Goal: Complete application form

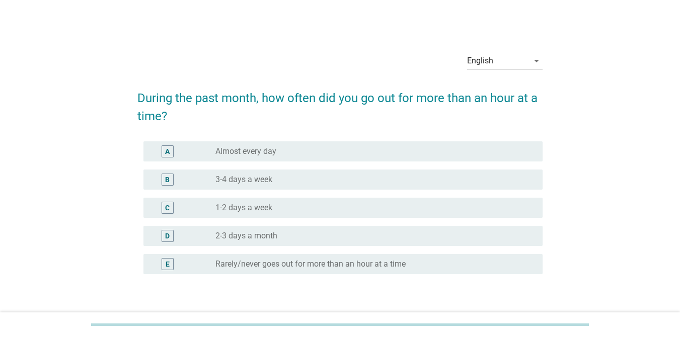
click at [265, 179] on label "3-4 days a week" at bounding box center [243, 180] width 57 height 10
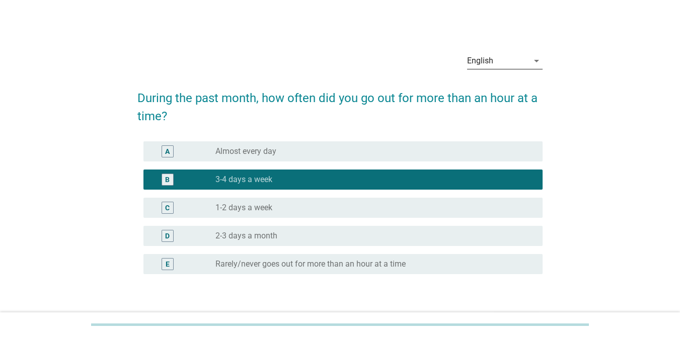
click at [507, 64] on div "English" at bounding box center [497, 61] width 61 height 16
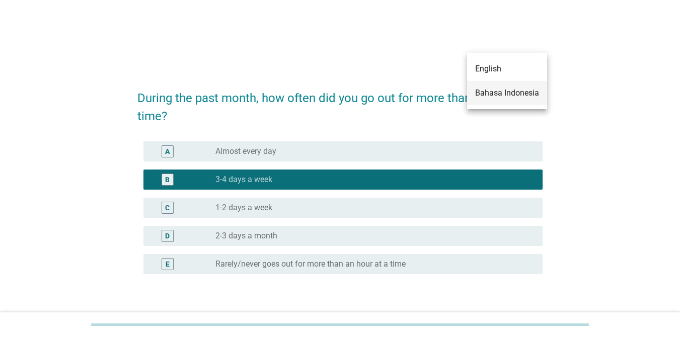
click at [489, 91] on div "Bahasa Indonesia" at bounding box center [507, 93] width 64 height 12
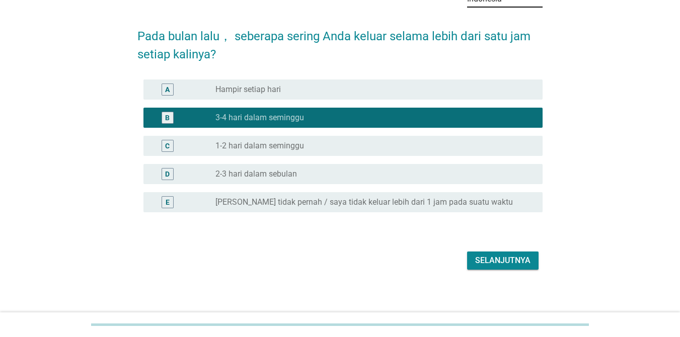
scroll to position [75, 0]
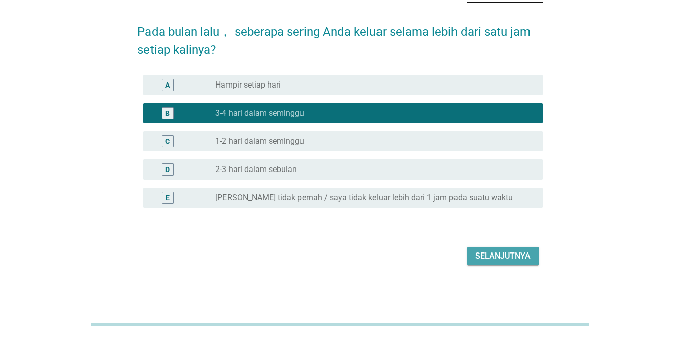
click at [484, 255] on div "Selanjutnya" at bounding box center [502, 256] width 55 height 12
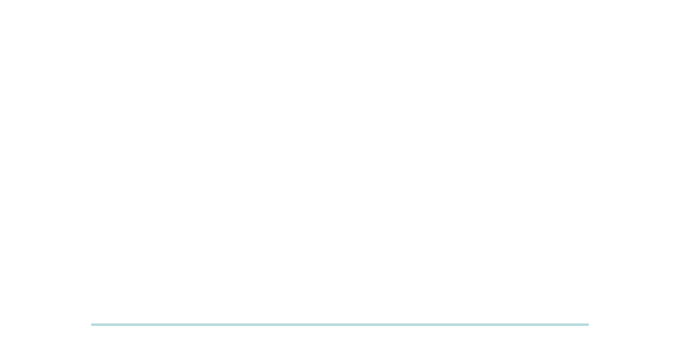
scroll to position [0, 0]
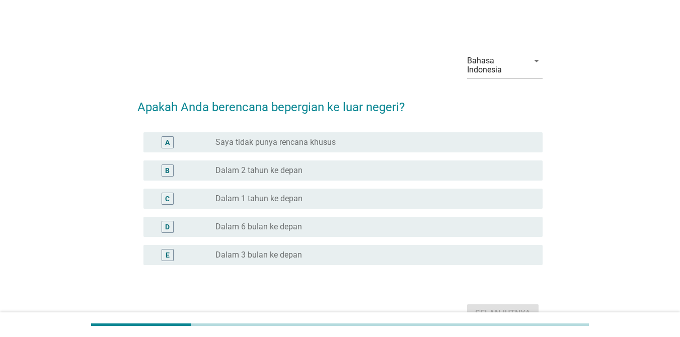
click at [285, 167] on label "Dalam 2 tahun ke depan" at bounding box center [258, 171] width 87 height 10
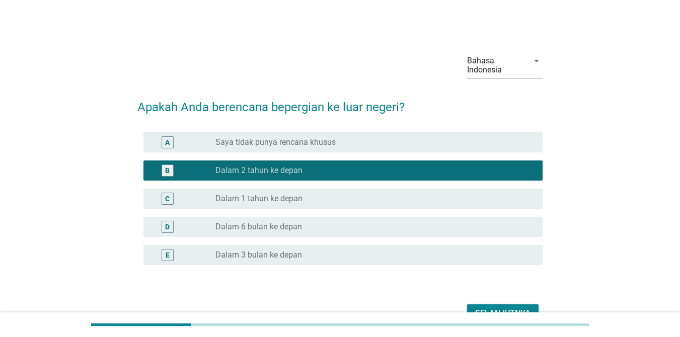
click at [523, 306] on button "Selanjutnya" at bounding box center [502, 313] width 71 height 18
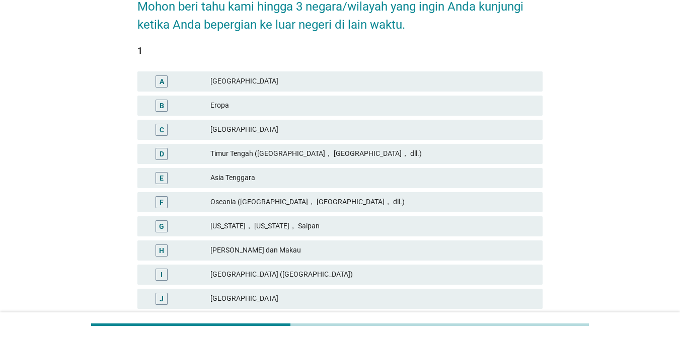
click at [253, 176] on div "Asia Tenggara" at bounding box center [372, 178] width 324 height 12
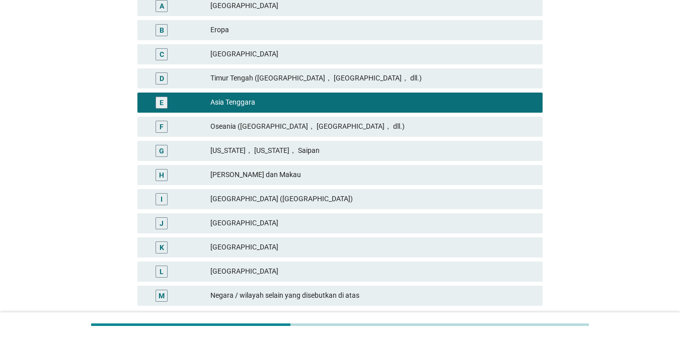
scroll to position [254, 0]
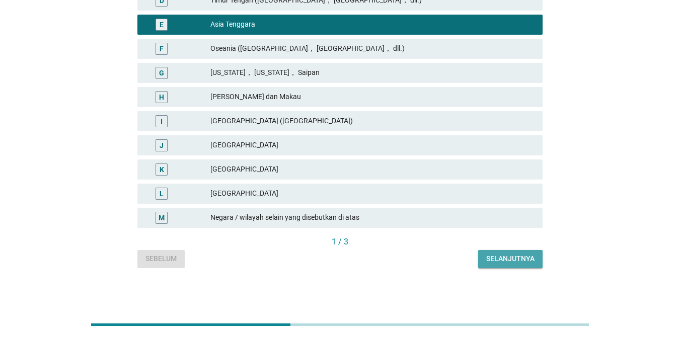
click at [498, 258] on div "Selanjutnya" at bounding box center [510, 259] width 48 height 11
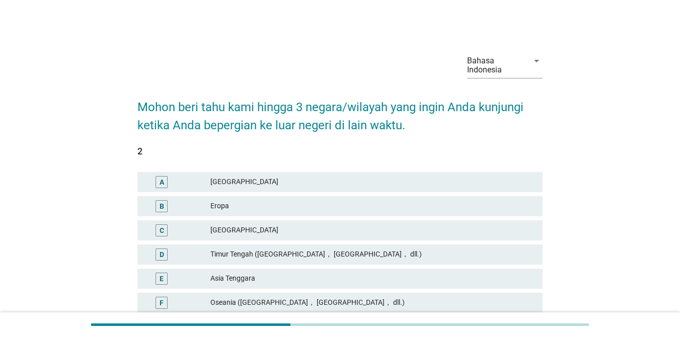
click at [230, 278] on div "Asia Tenggara" at bounding box center [372, 279] width 324 height 12
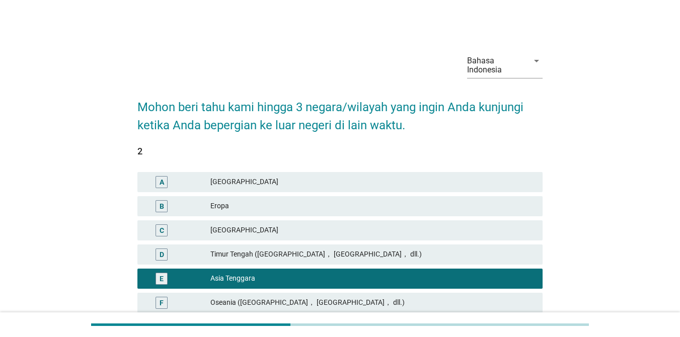
scroll to position [201, 0]
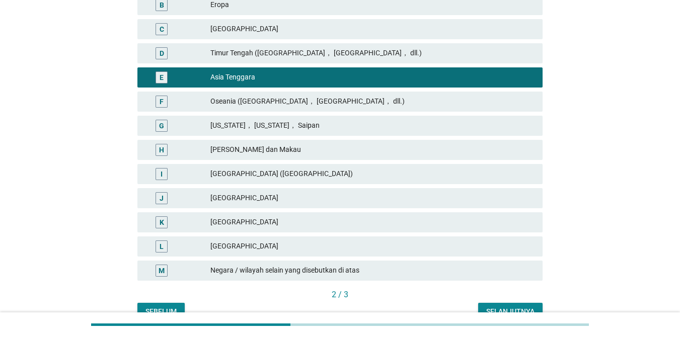
click at [239, 220] on div "[GEOGRAPHIC_DATA]" at bounding box center [372, 222] width 324 height 12
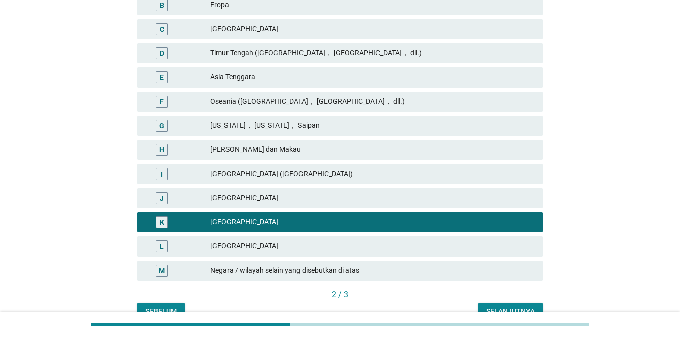
click at [502, 308] on div "Selanjutnya" at bounding box center [510, 311] width 48 height 11
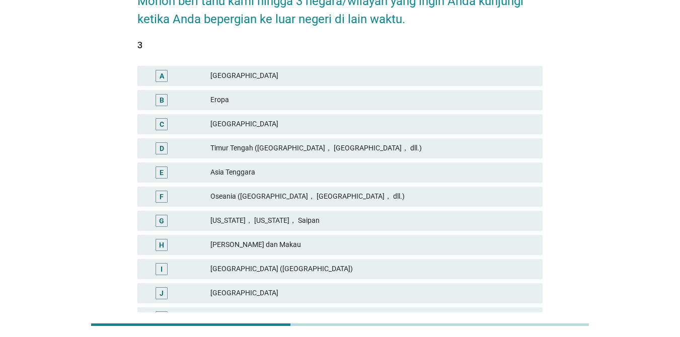
scroll to position [101, 0]
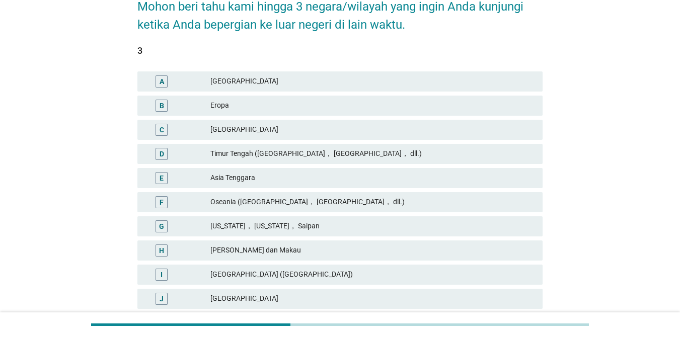
click at [249, 179] on div "Asia Tenggara" at bounding box center [372, 178] width 324 height 12
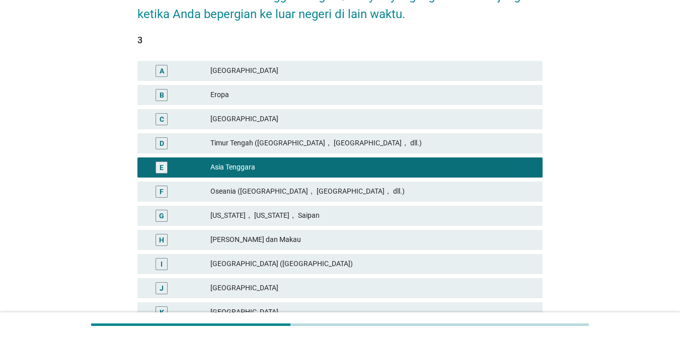
scroll to position [252, 0]
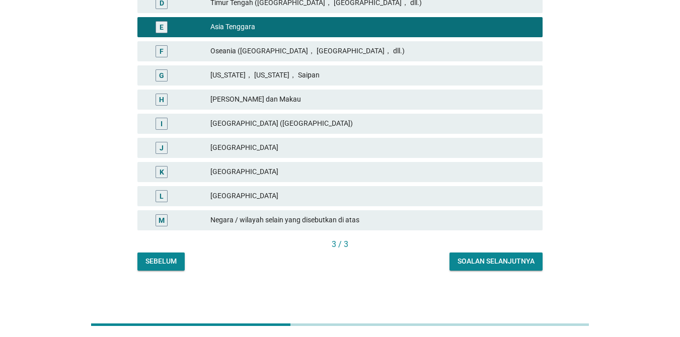
click at [505, 261] on div "Soalan selanjutnya" at bounding box center [495, 261] width 77 height 11
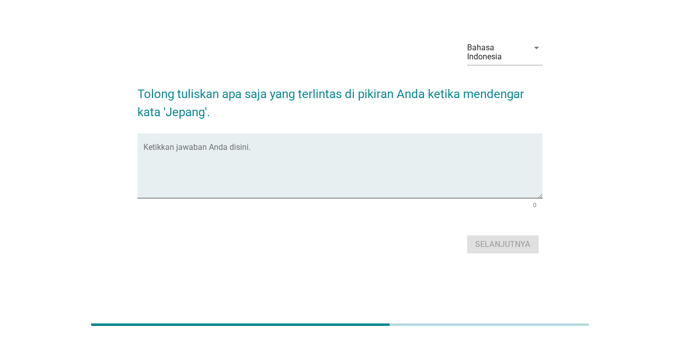
scroll to position [0, 0]
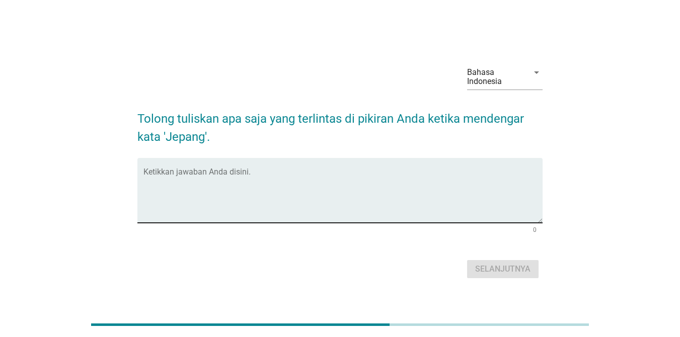
click at [229, 170] on textarea "Ketikkan jawaban Anda disini." at bounding box center [342, 196] width 399 height 53
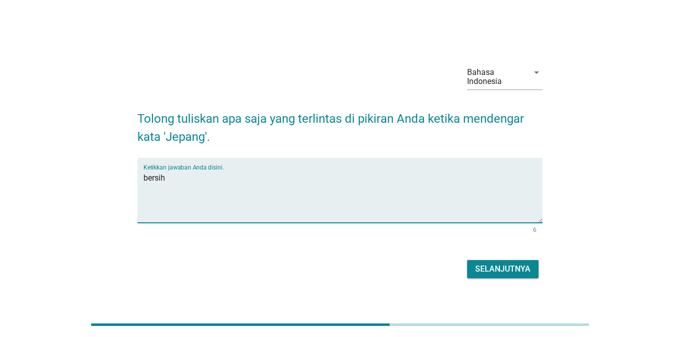
type textarea "bersih"
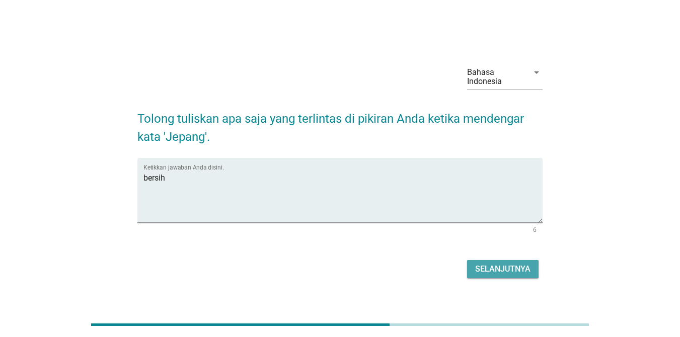
click at [475, 270] on button "Selanjutnya" at bounding box center [502, 269] width 71 height 18
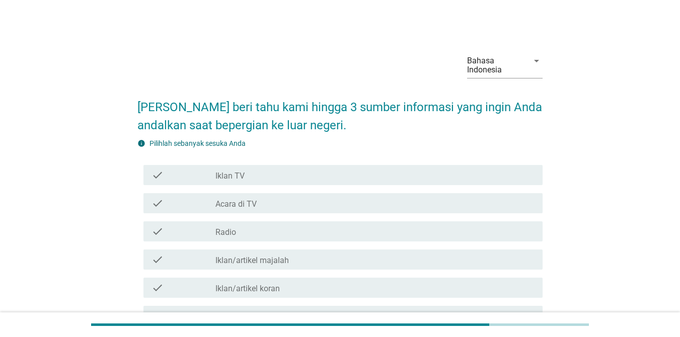
click at [236, 180] on label "Iklan TV" at bounding box center [229, 176] width 29 height 10
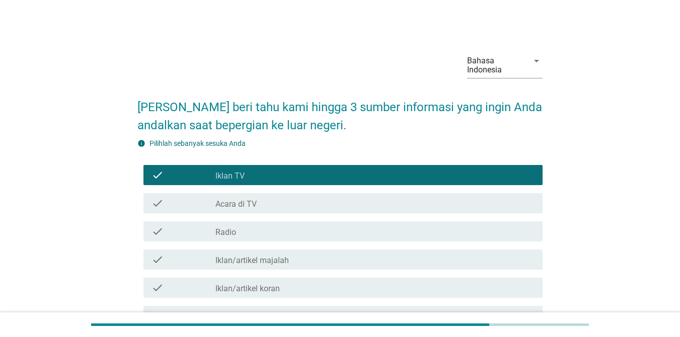
click at [230, 204] on label "Acara di TV" at bounding box center [235, 204] width 41 height 10
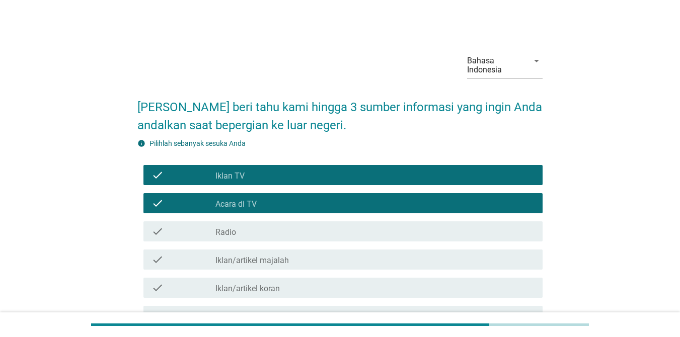
scroll to position [252, 0]
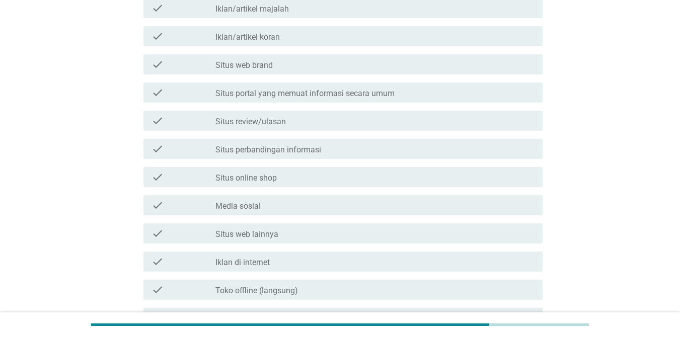
click at [257, 205] on label "Media sosial" at bounding box center [237, 206] width 45 height 10
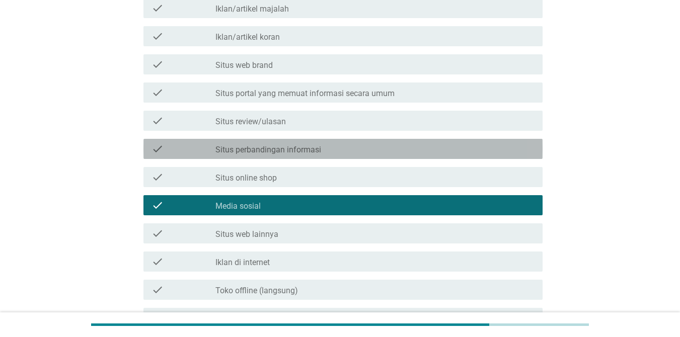
click at [262, 149] on label "Situs perbandingan informasi" at bounding box center [268, 150] width 106 height 10
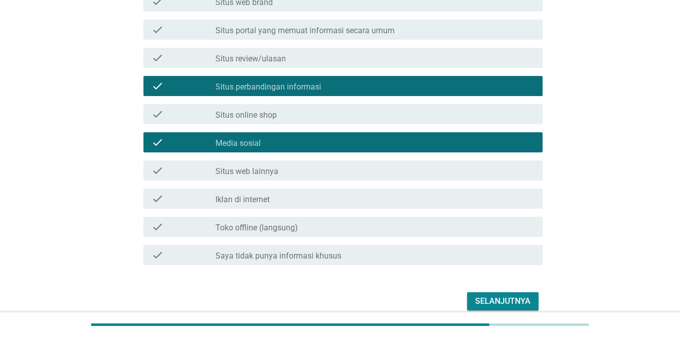
scroll to position [360, 0]
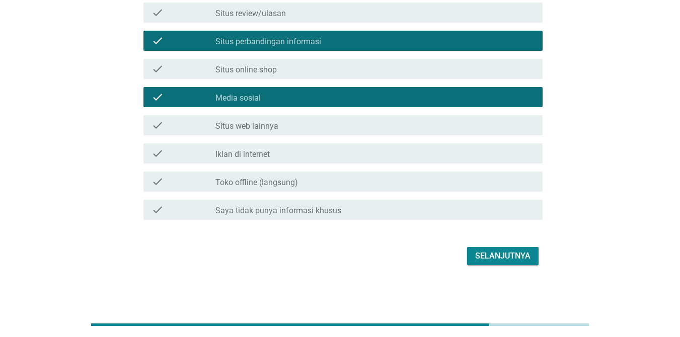
click at [280, 37] on label "Situs perbandingan informasi" at bounding box center [268, 42] width 106 height 10
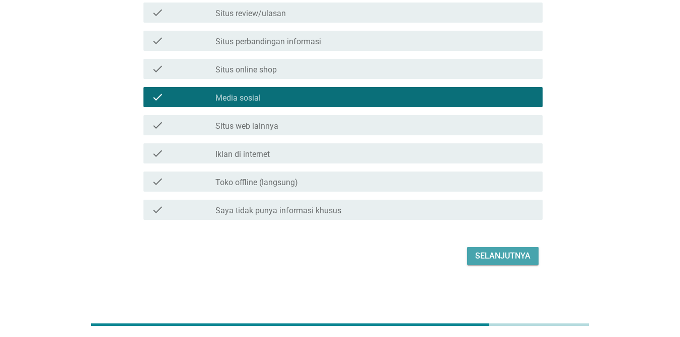
click at [522, 258] on div "Selanjutnya" at bounding box center [502, 256] width 55 height 12
